Goal: Information Seeking & Learning: Learn about a topic

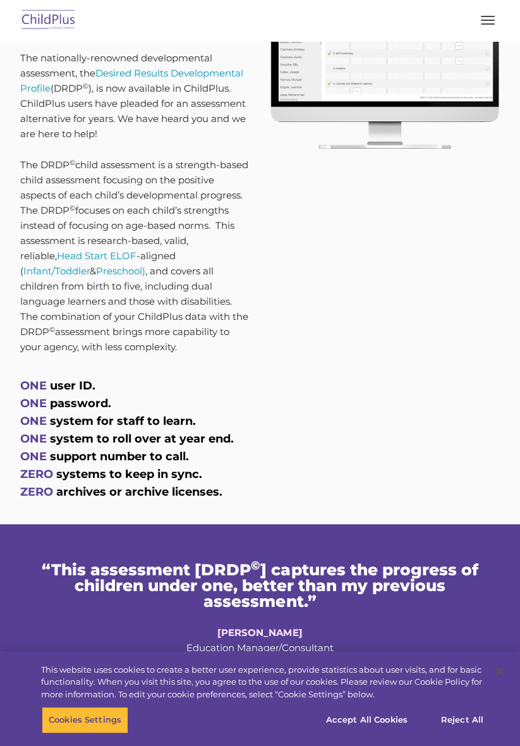
scroll to position [623, 0]
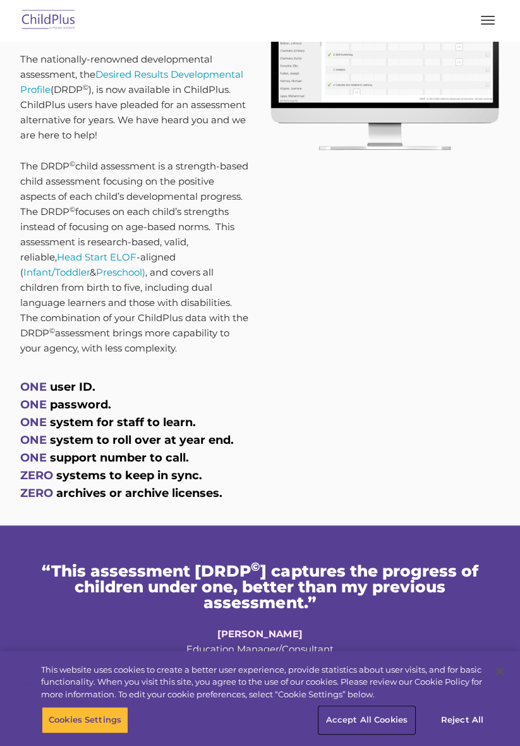
click at [377, 733] on button "Accept All Cookies" at bounding box center [366, 720] width 95 height 27
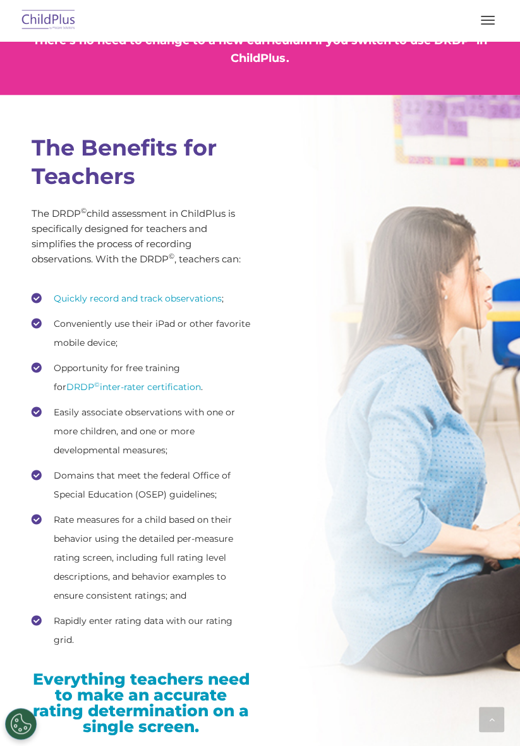
scroll to position [0, 0]
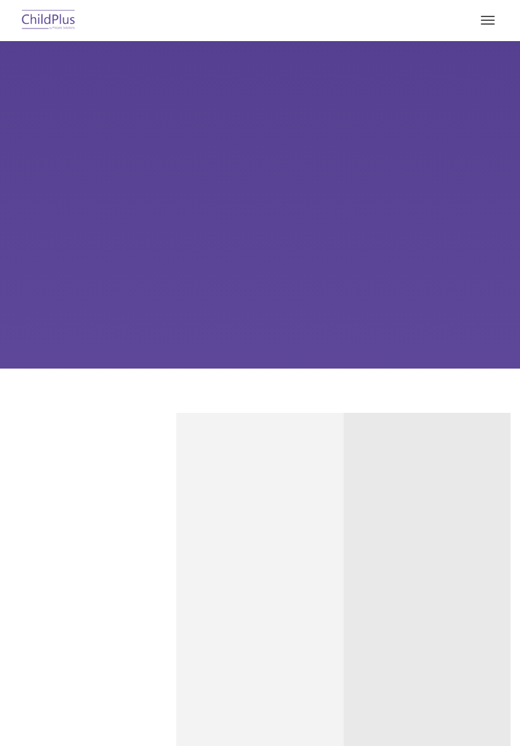
type input ""
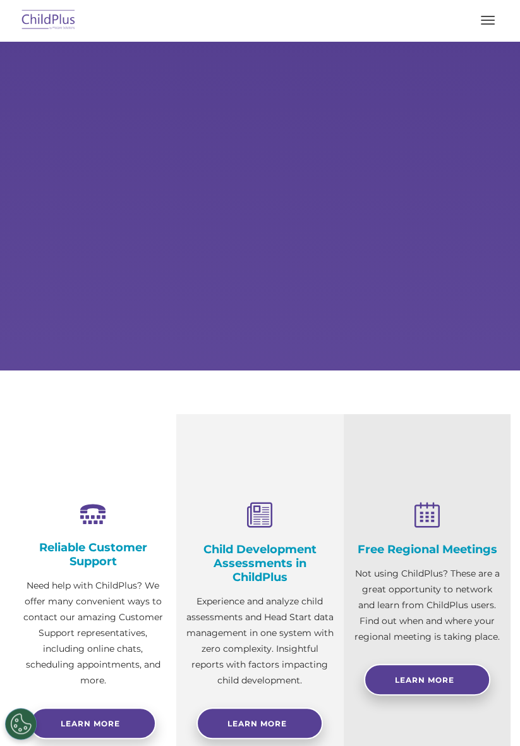
select select "MEDIUM"
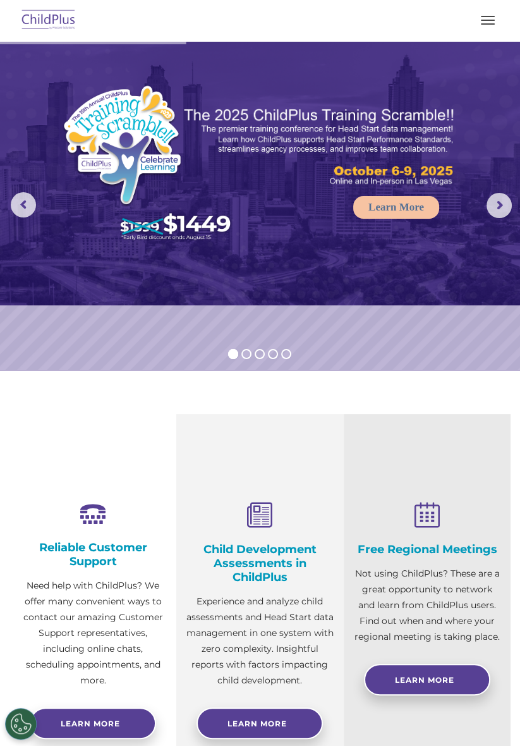
click at [486, 28] on button "button" at bounding box center [488, 20] width 27 height 20
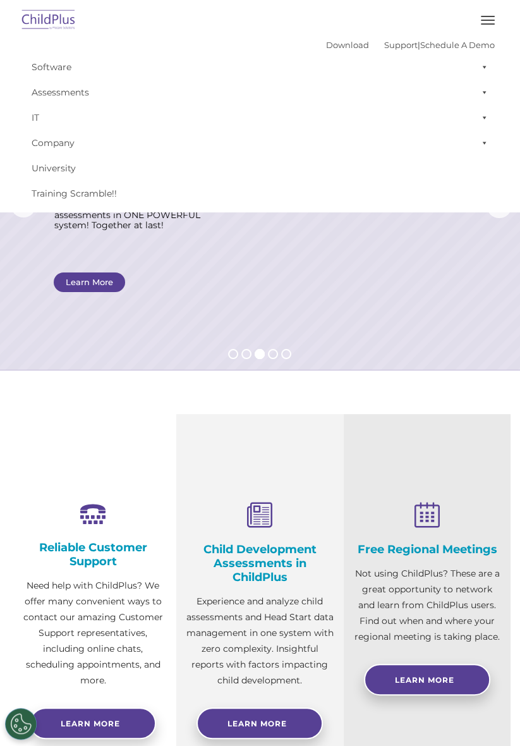
click at [61, 71] on link "Software" at bounding box center [260, 66] width 470 height 25
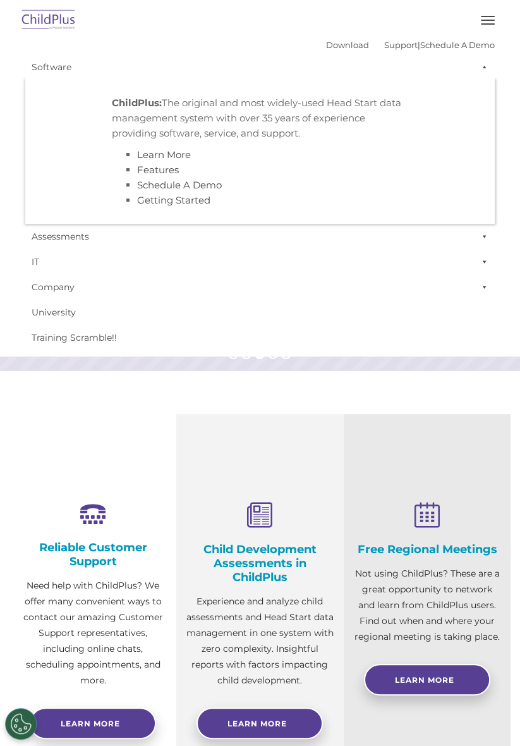
click at [234, 264] on link "IT" at bounding box center [260, 261] width 470 height 25
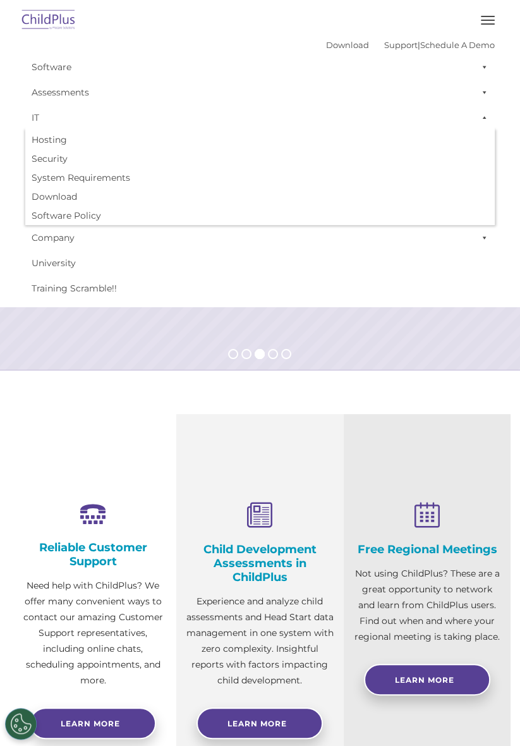
click at [185, 271] on link "University" at bounding box center [260, 262] width 470 height 25
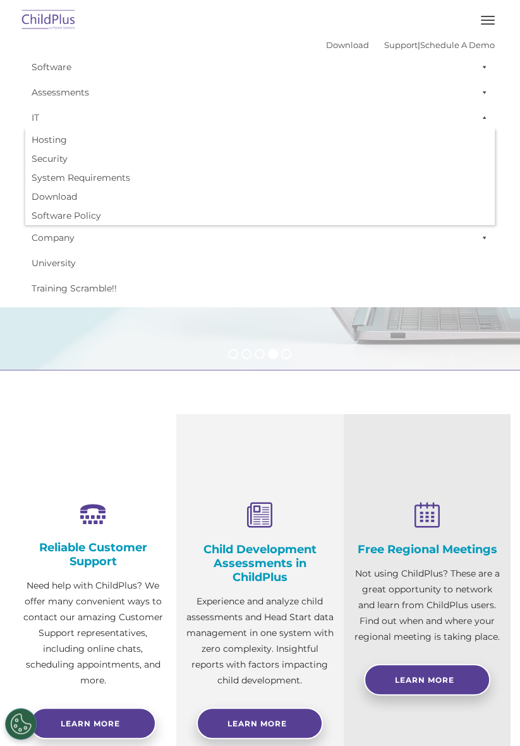
click at [167, 269] on link "University" at bounding box center [260, 262] width 470 height 25
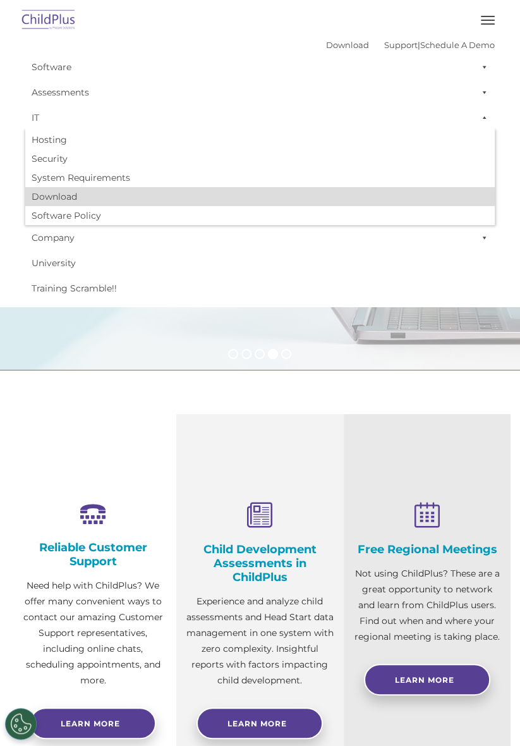
click at [71, 200] on link "Download" at bounding box center [260, 196] width 470 height 19
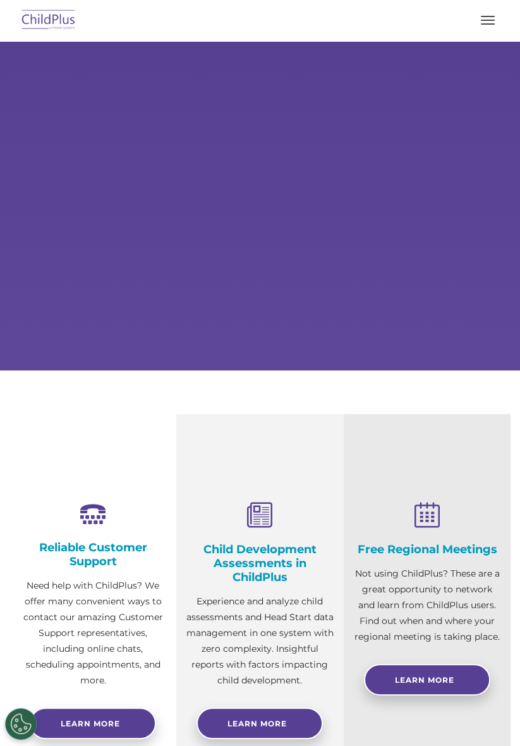
select select "MEDIUM"
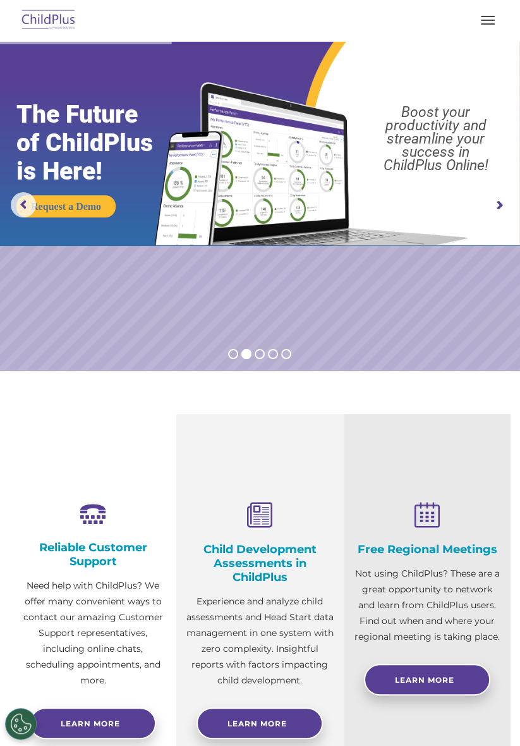
click at [494, 21] on button "button" at bounding box center [488, 20] width 27 height 20
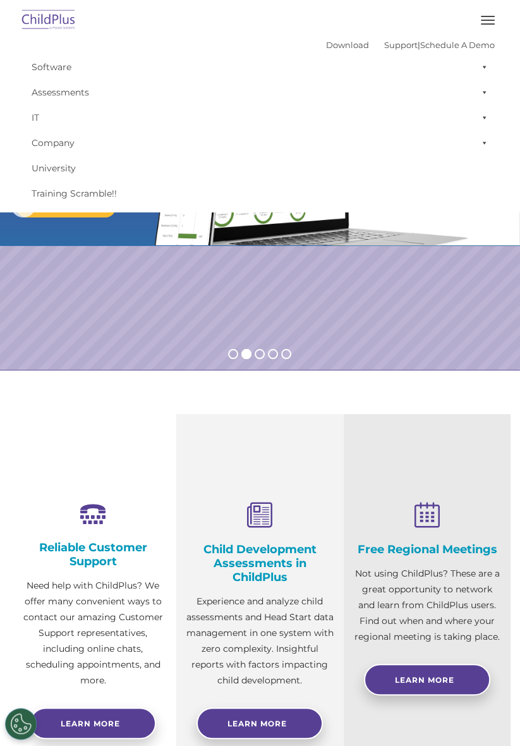
click at [51, 15] on img at bounding box center [48, 21] width 59 height 30
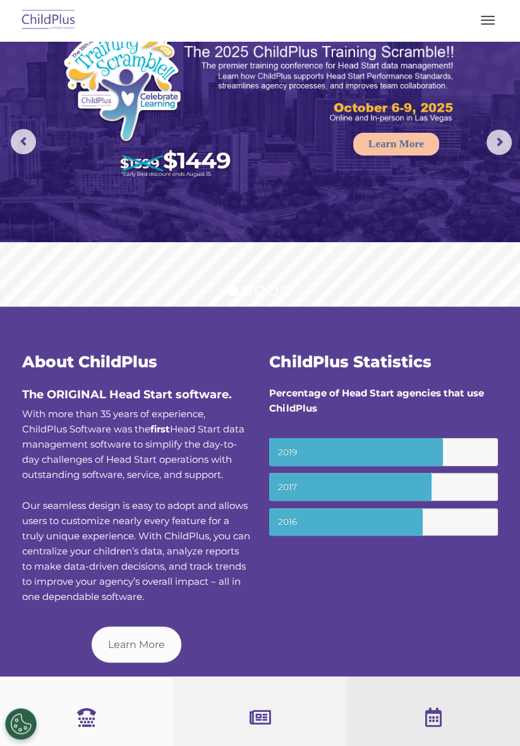
click at [262, 714] on span at bounding box center [259, 717] width 21 height 19
click at [87, 714] on span at bounding box center [86, 717] width 19 height 19
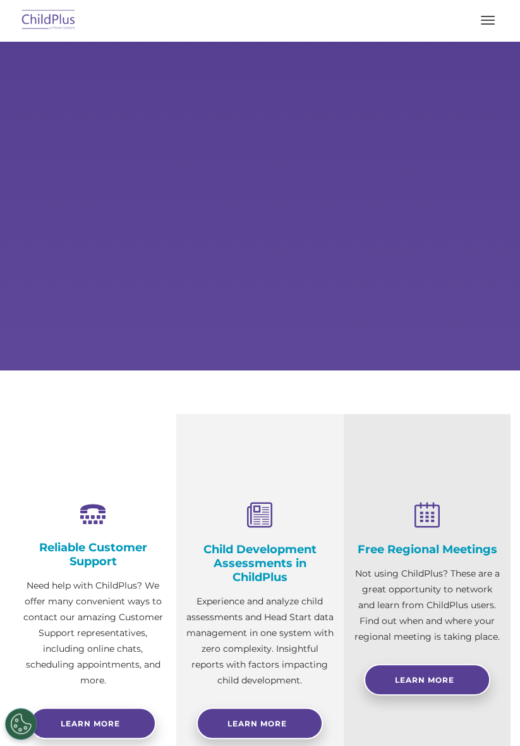
select select "MEDIUM"
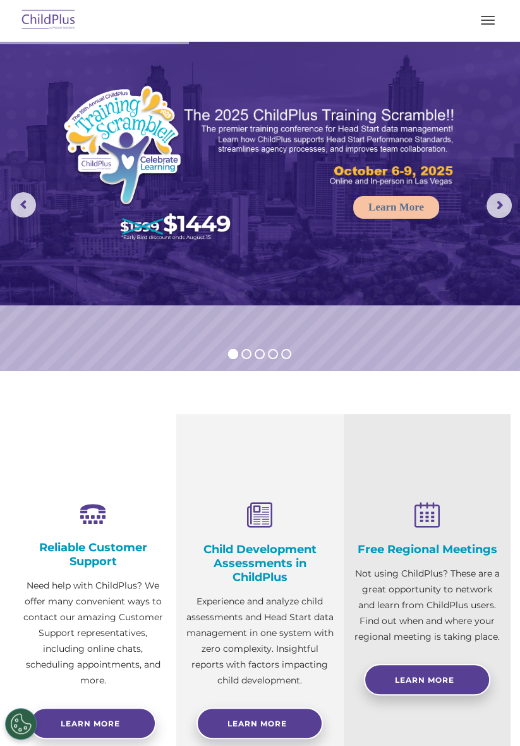
click at [486, 23] on span "button" at bounding box center [488, 23] width 14 height 1
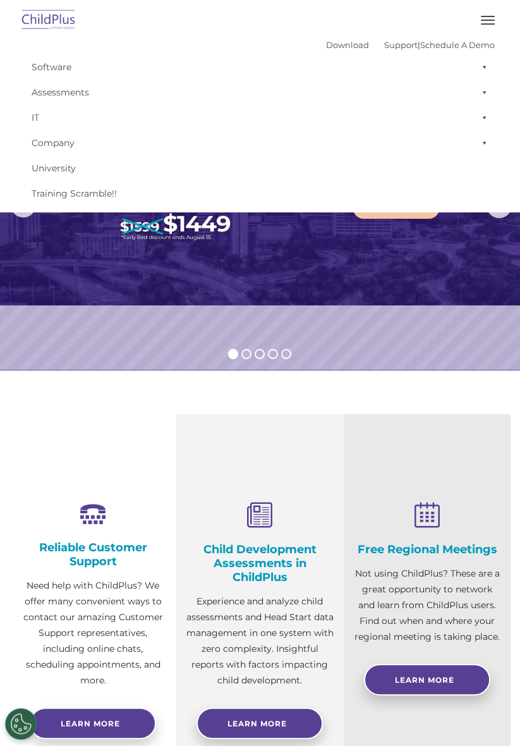
click at [479, 147] on span at bounding box center [482, 142] width 13 height 25
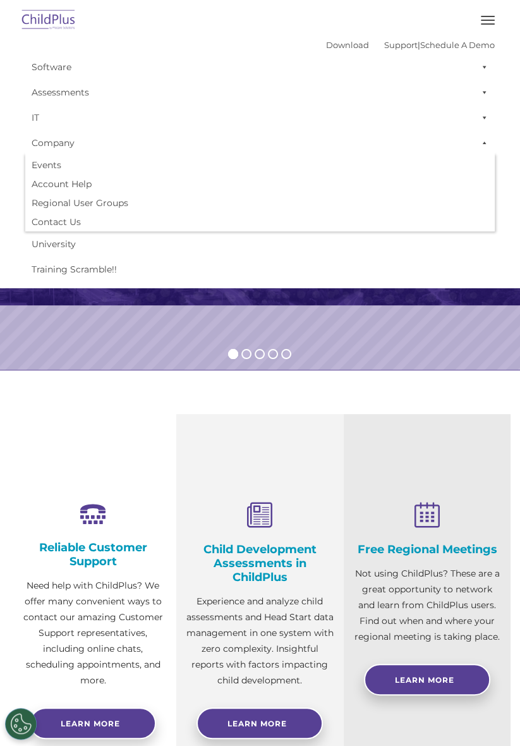
click at [486, 116] on span at bounding box center [482, 117] width 13 height 25
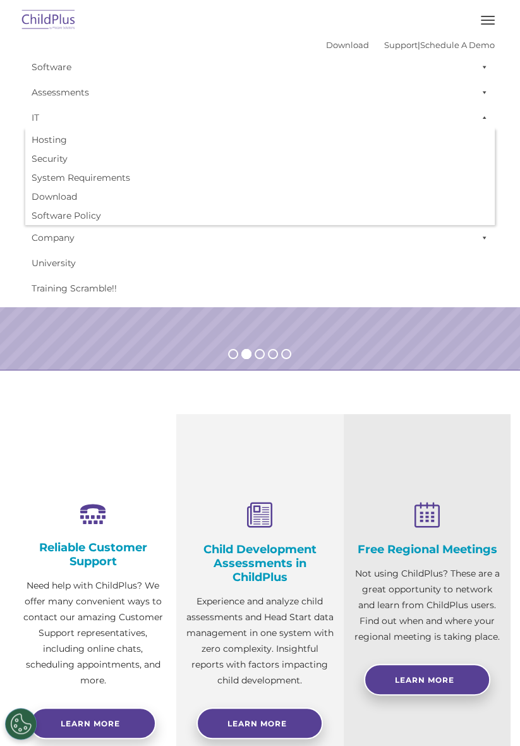
click at [484, 89] on span at bounding box center [482, 92] width 13 height 25
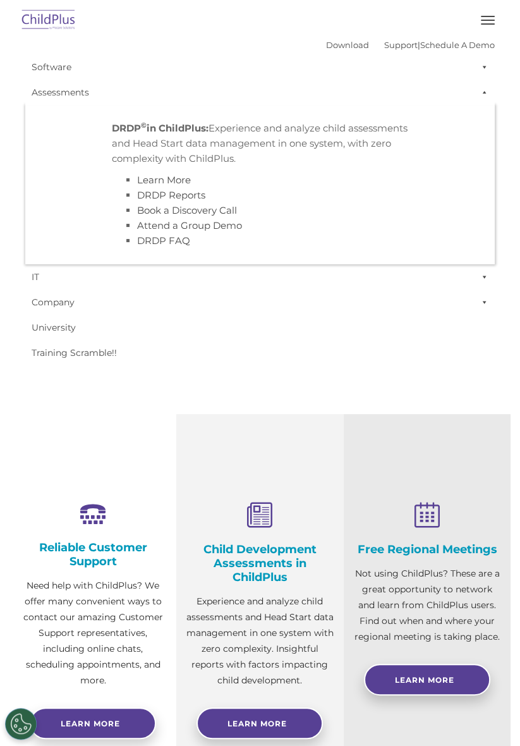
click at [481, 74] on span at bounding box center [482, 66] width 13 height 25
